Goal: Information Seeking & Learning: Learn about a topic

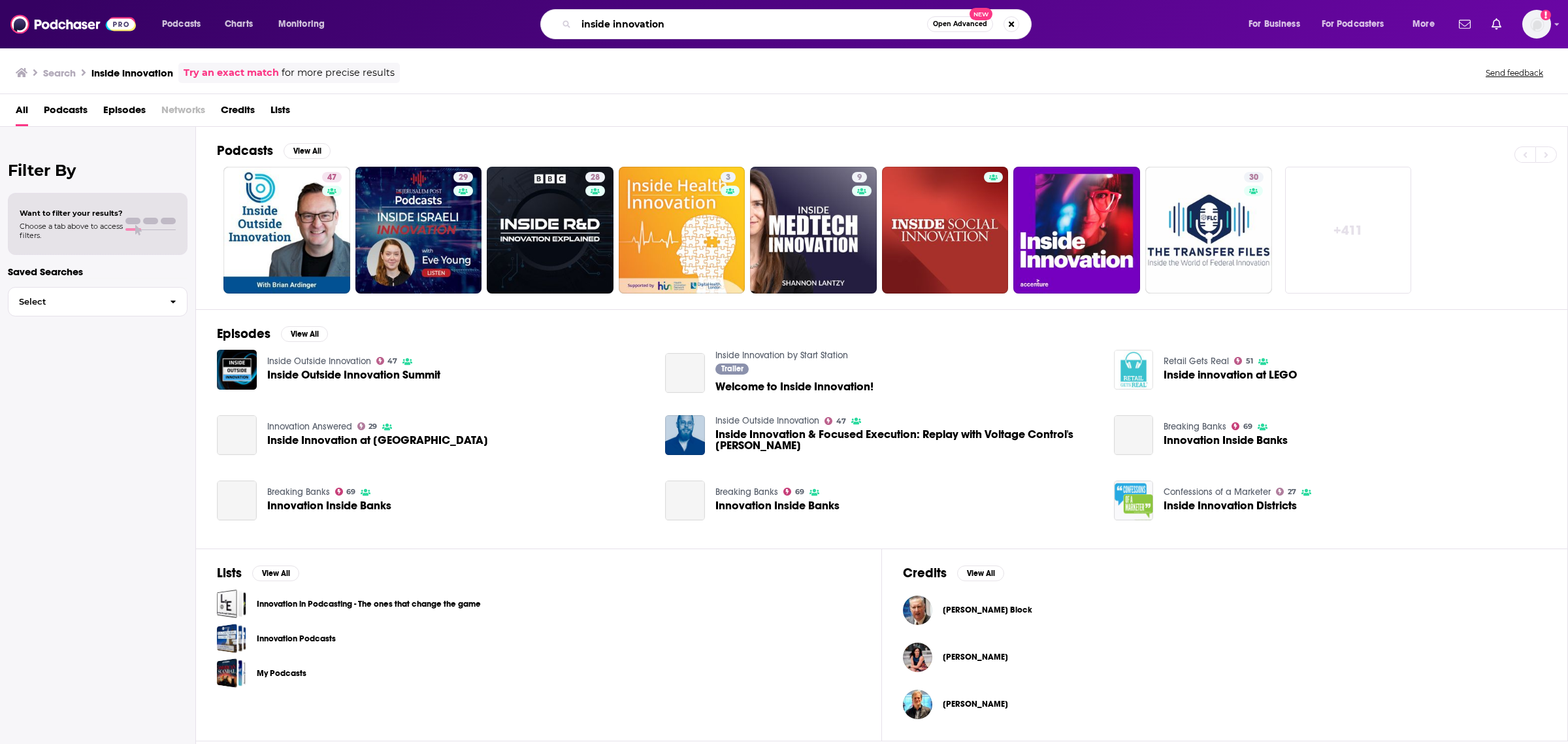
click at [739, 28] on input "inside innovation" at bounding box center [752, 24] width 351 height 21
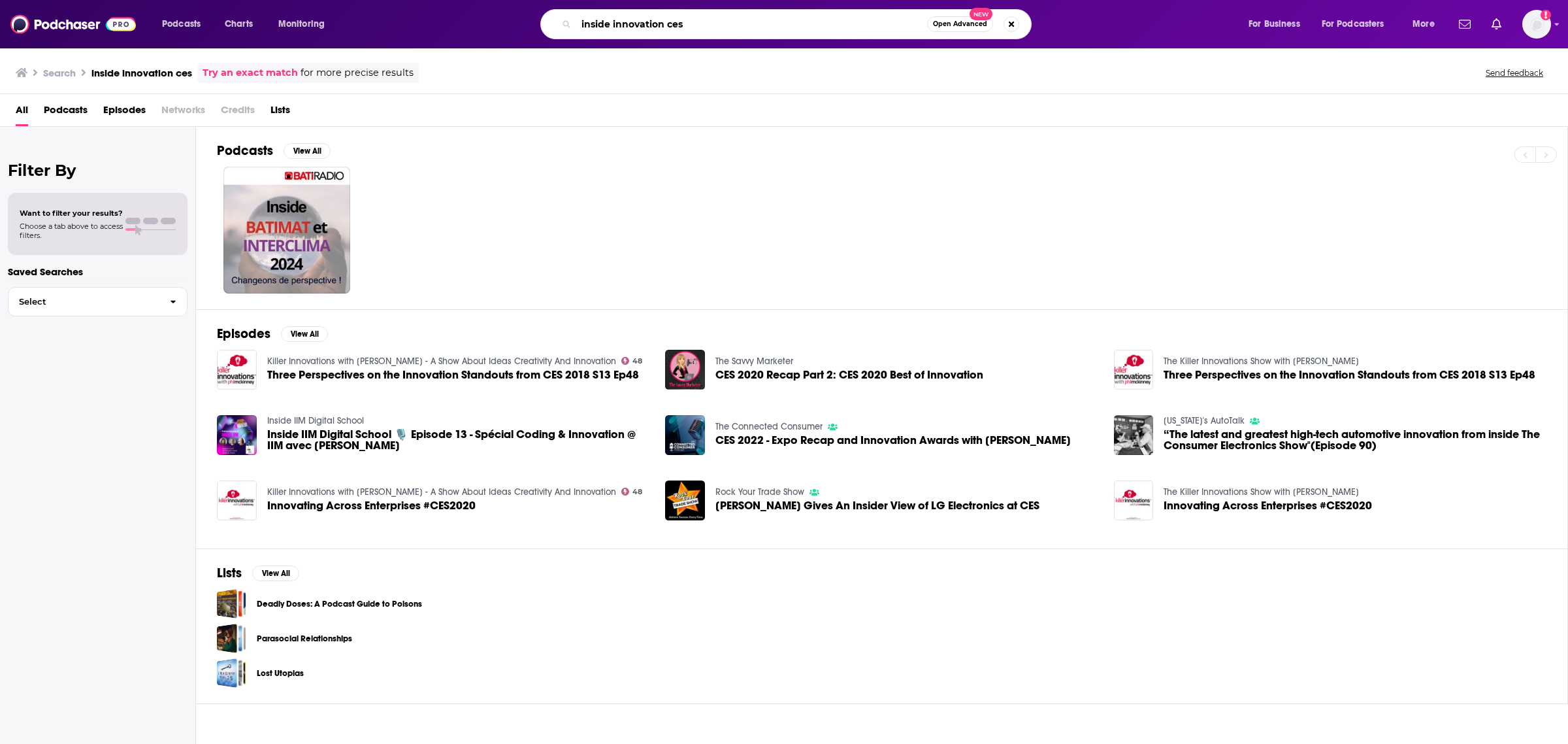
drag, startPoint x: 667, startPoint y: 25, endPoint x: 572, endPoint y: 26, distance: 95.0
click at [572, 26] on div "inside innovation ces Open Advanced New" at bounding box center [786, 24] width 492 height 30
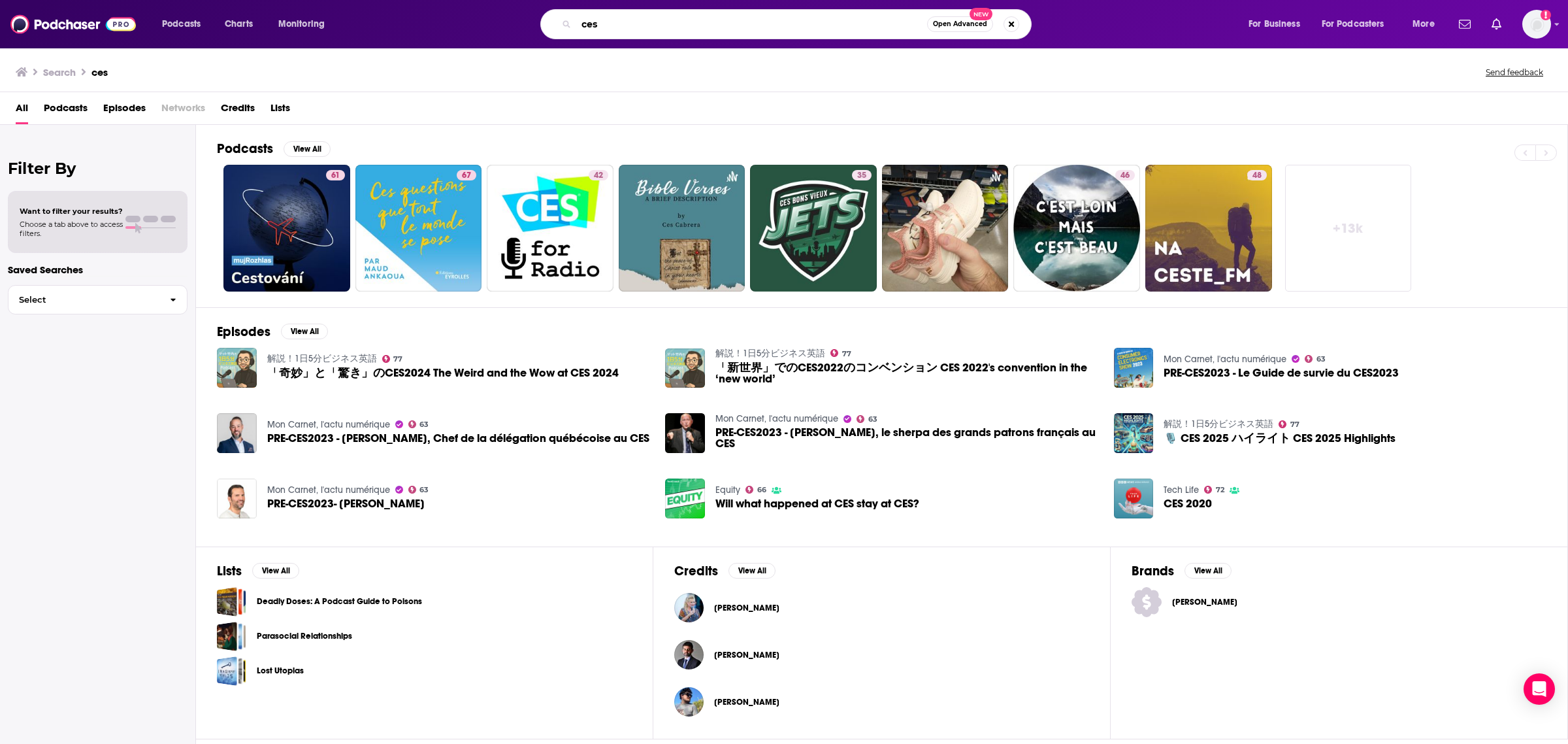
click at [638, 25] on input "ces" at bounding box center [752, 24] width 351 height 21
type input "ces tech talk"
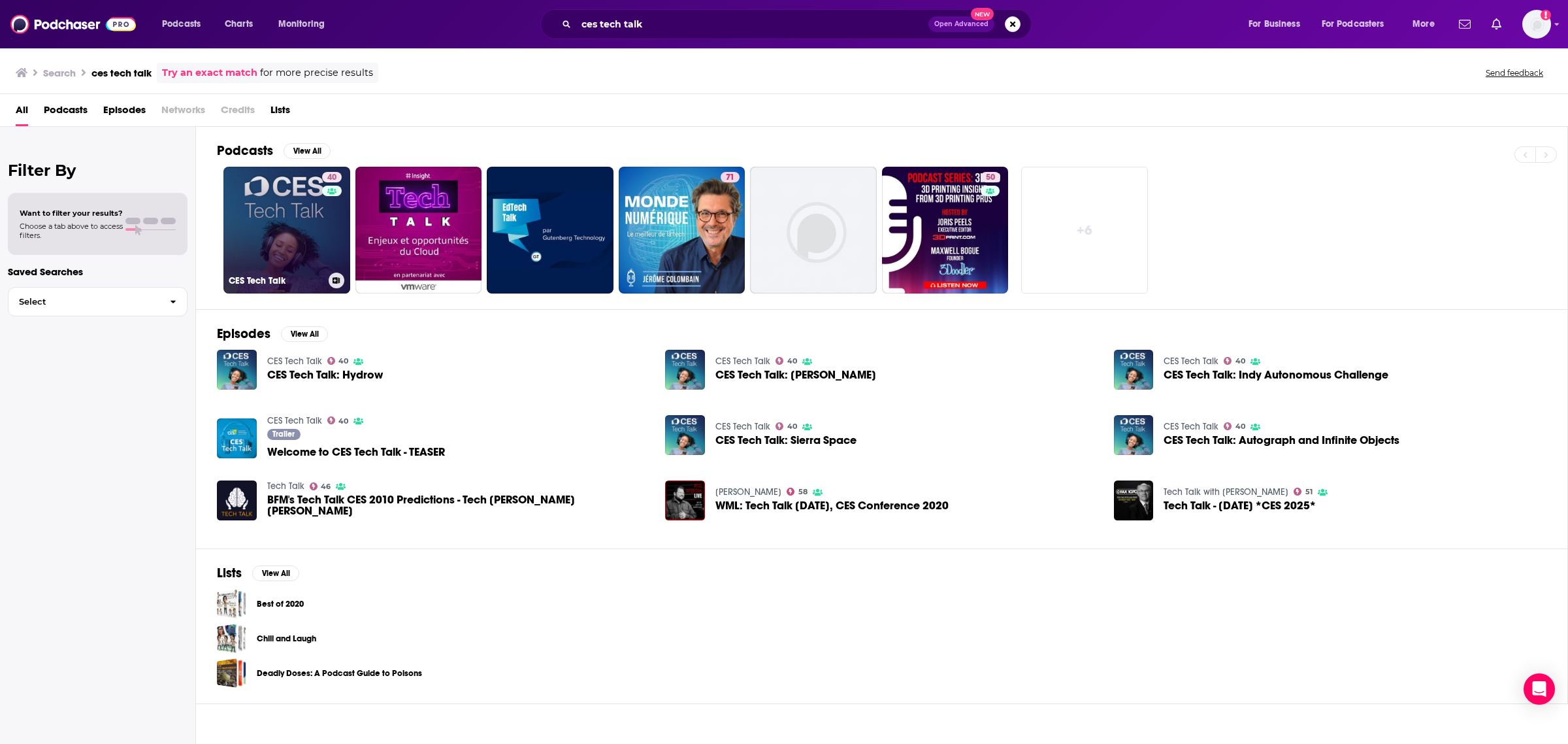
click at [302, 221] on link "40 CES Tech Talk" at bounding box center [287, 230] width 126 height 126
